Goal: Information Seeking & Learning: Learn about a topic

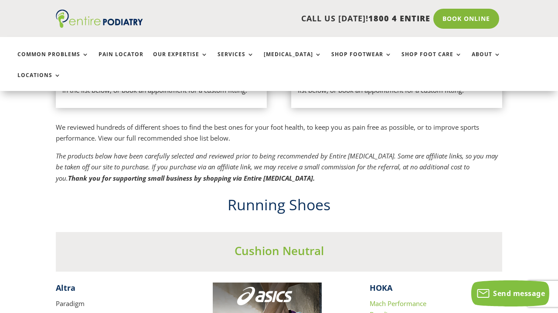
scroll to position [637, 0]
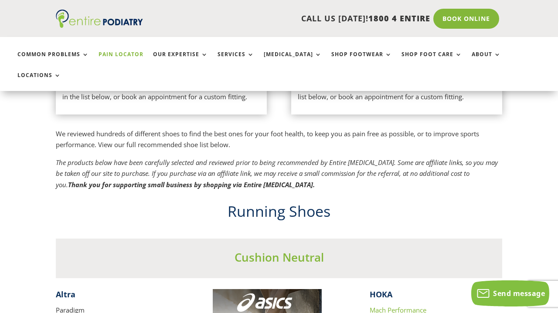
click at [118, 53] on link "Pain Locator" at bounding box center [120, 60] width 45 height 19
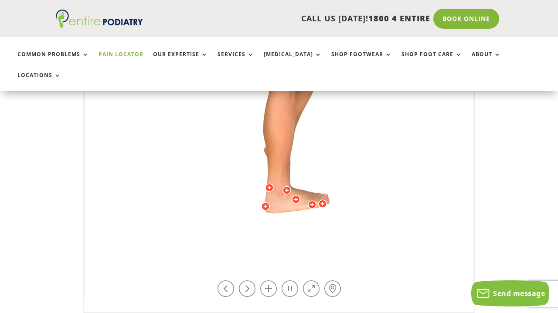
scroll to position [313, 0]
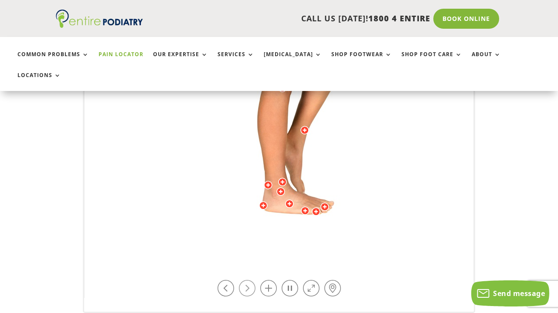
click at [248, 280] on link at bounding box center [247, 288] width 17 height 17
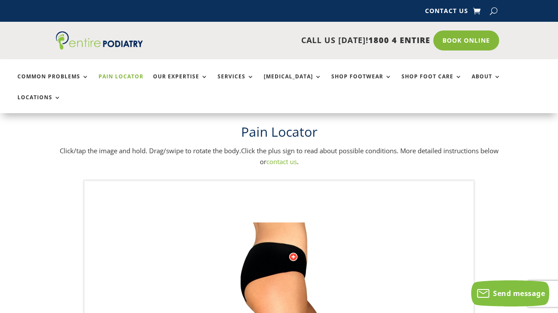
scroll to position [0, 0]
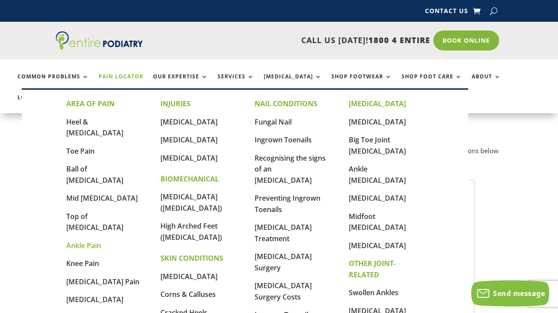
click at [88, 241] on link "Ankle Pain" at bounding box center [83, 246] width 35 height 10
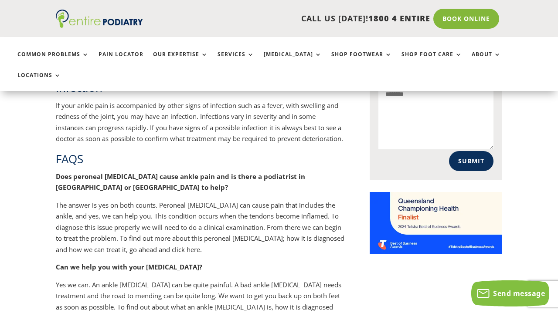
scroll to position [622, 0]
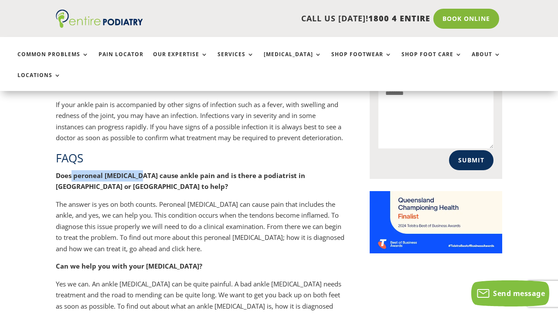
drag, startPoint x: 139, startPoint y: 135, endPoint x: 72, endPoint y: 136, distance: 66.7
click at [72, 171] on strong "Does peroneal tendonitis cause ankle pain and is there a podiatrist in Brisbane…" at bounding box center [180, 181] width 249 height 20
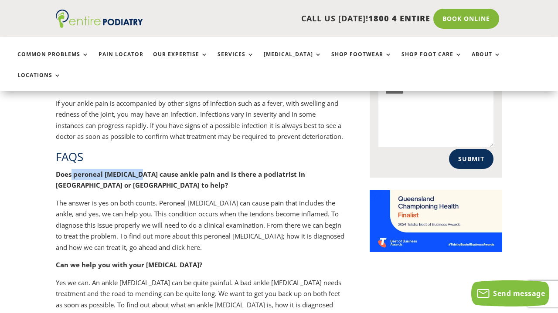
scroll to position [630, 0]
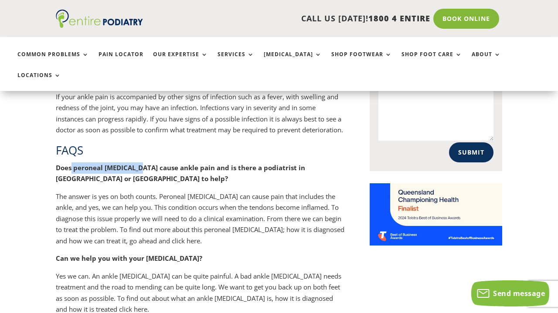
copy strong "peroneal tendonitis"
